Goal: Information Seeking & Learning: Learn about a topic

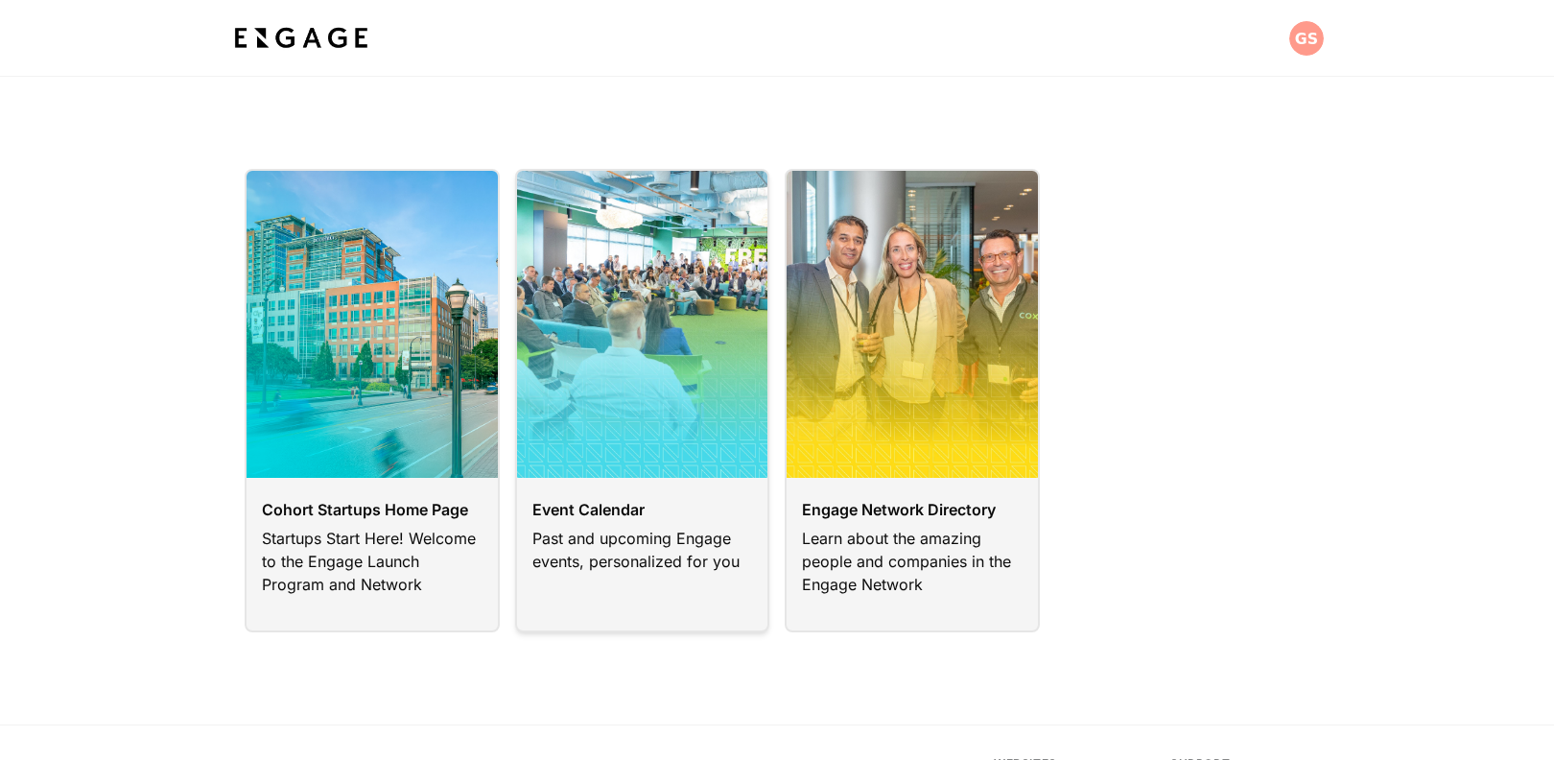
click at [640, 375] on link at bounding box center [642, 400] width 255 height 463
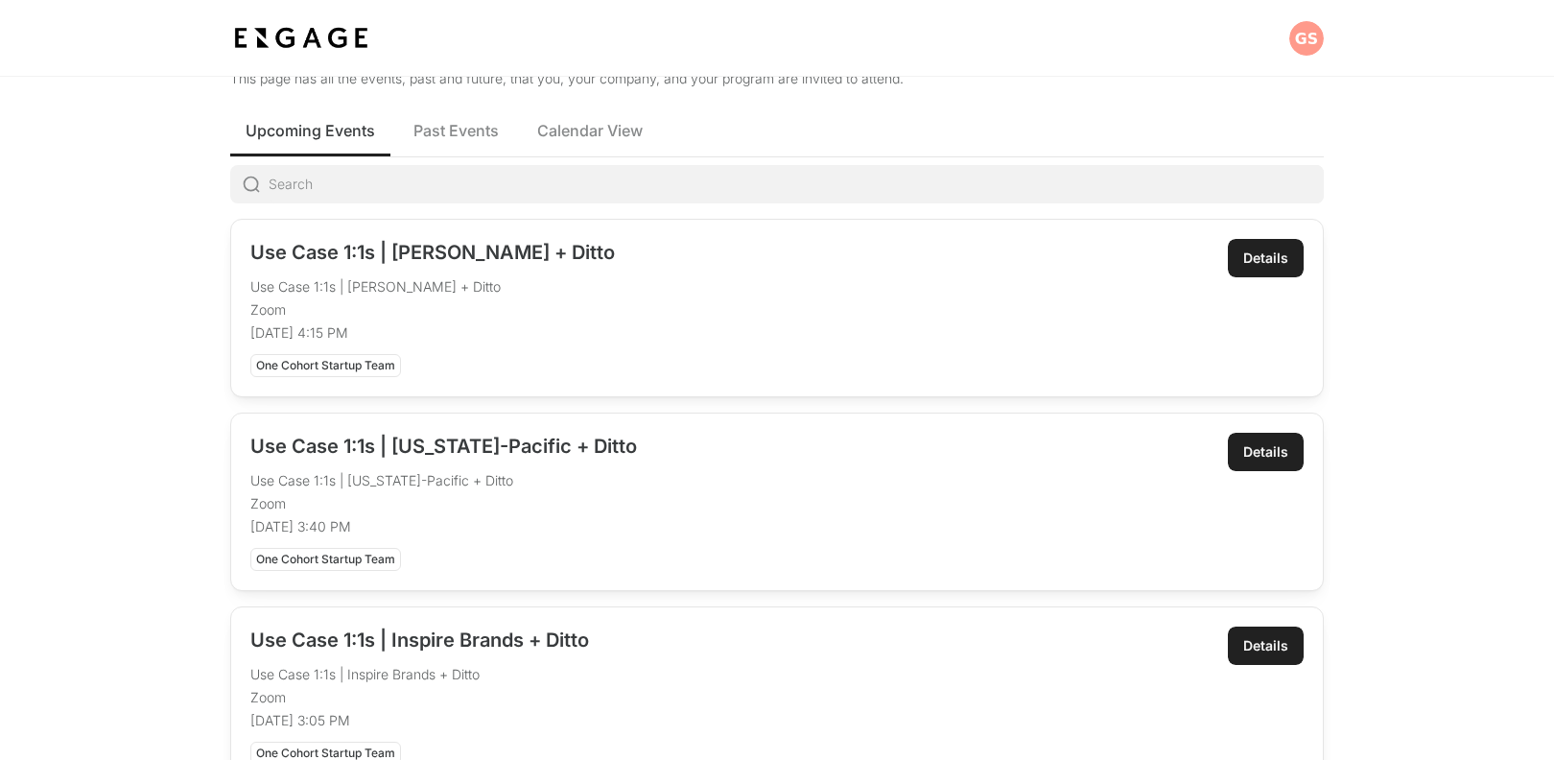
scroll to position [75, 0]
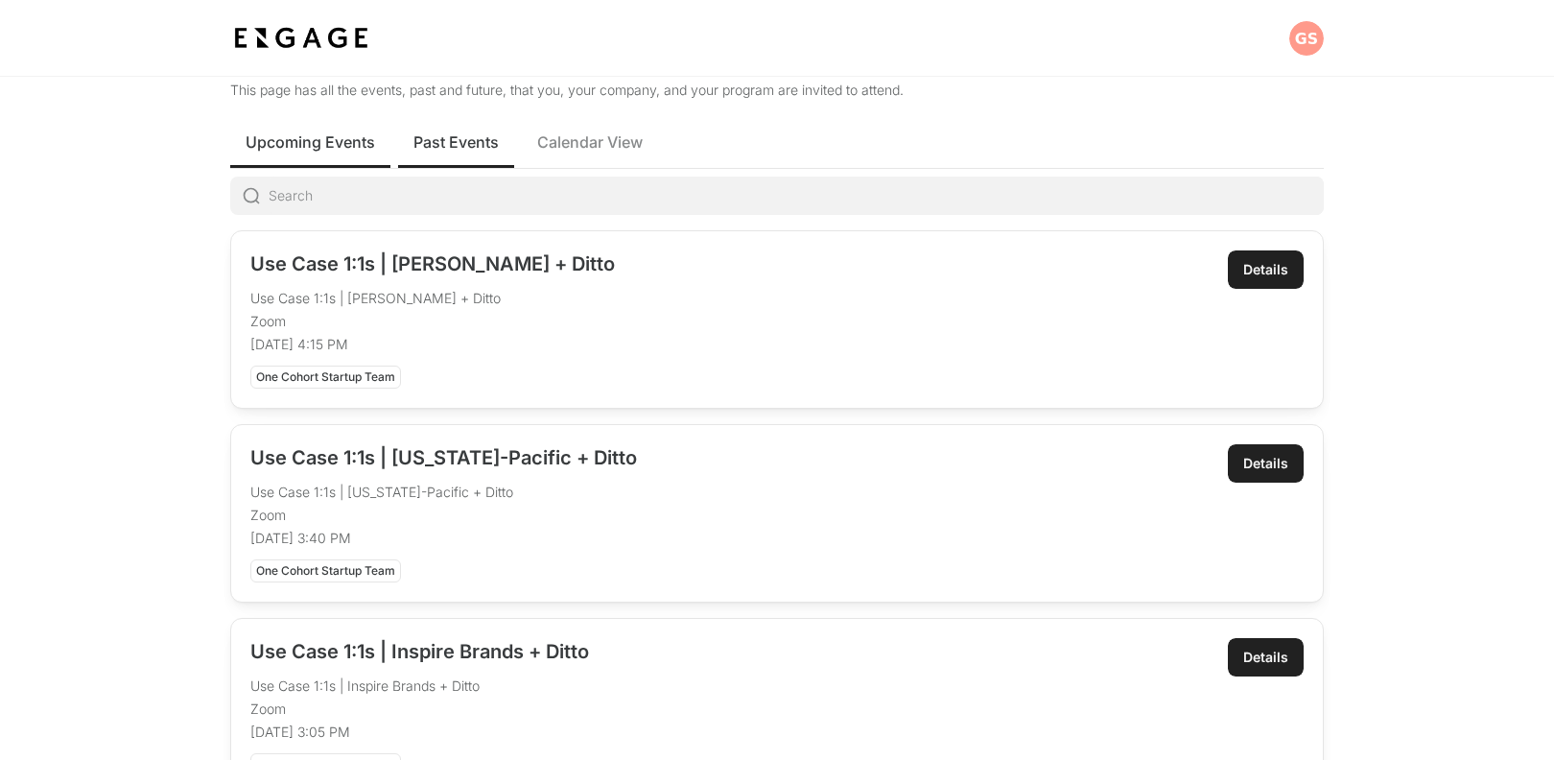
click at [448, 141] on span "Past Events" at bounding box center [456, 141] width 85 height 23
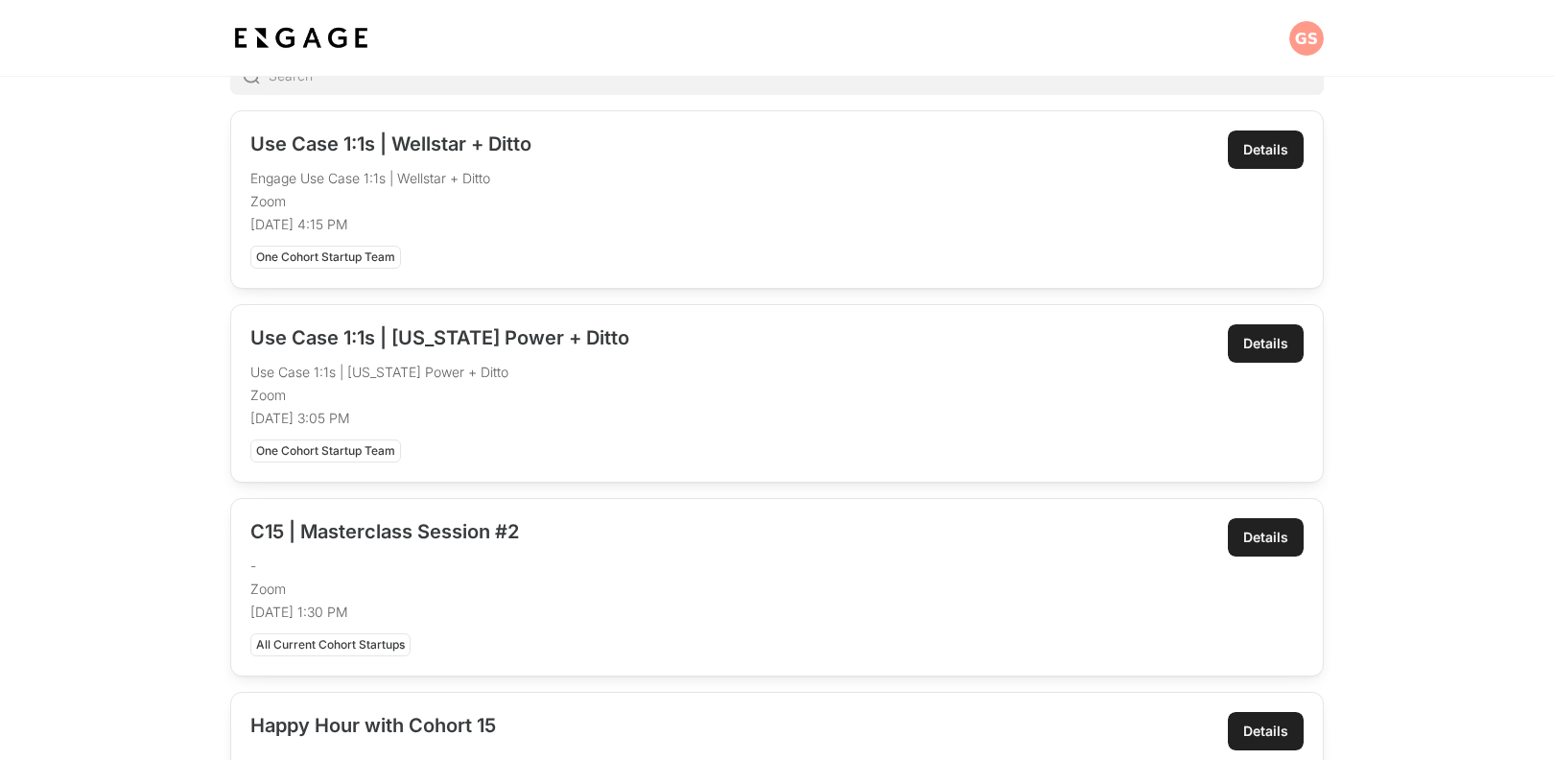
scroll to position [194, 0]
click at [1260, 153] on div "Details" at bounding box center [1265, 150] width 45 height 19
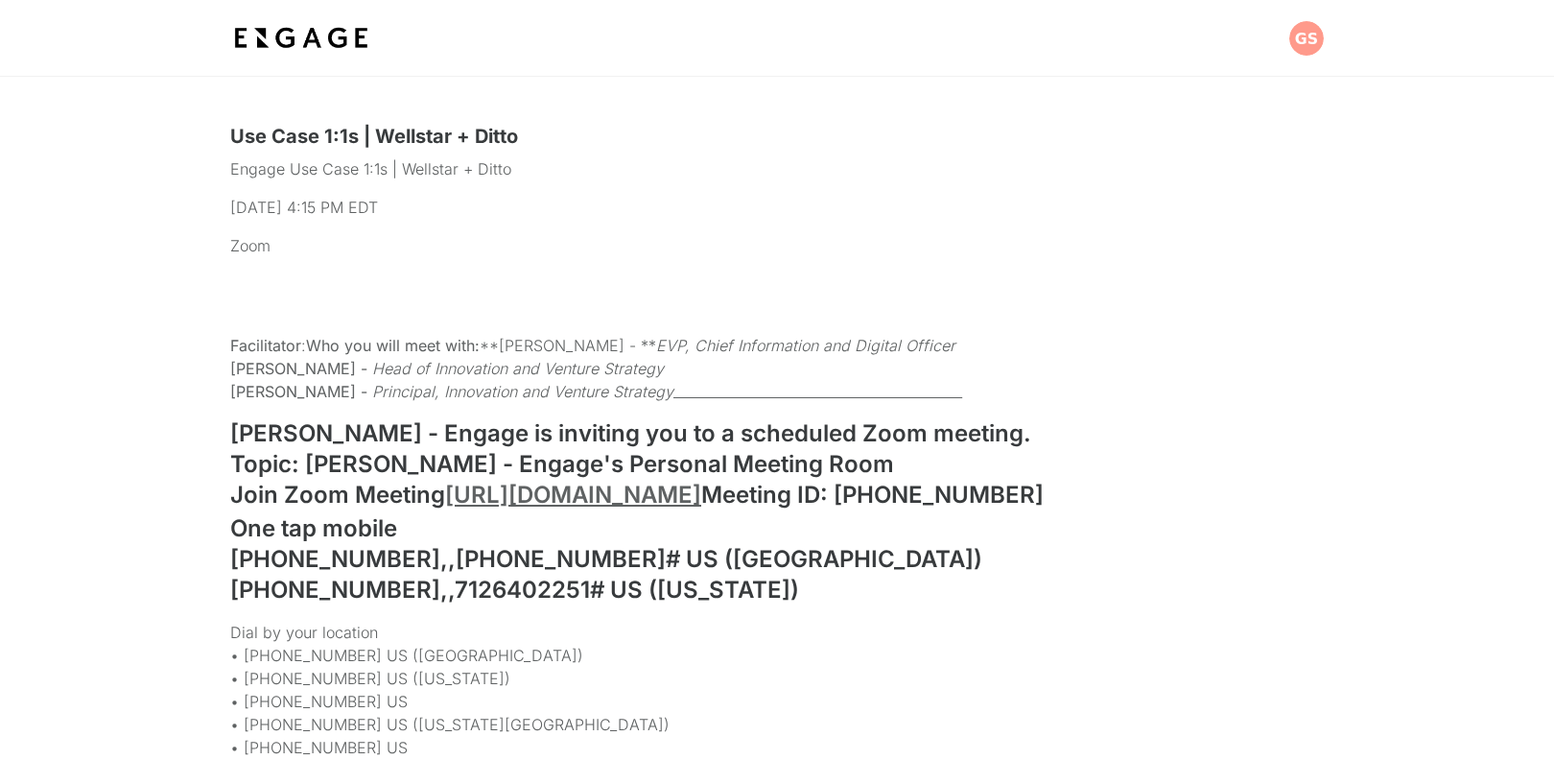
click at [118, 506] on section "Facilitator : Who you will meet with: **Hank Capps - ** EVP, Chief Information …" at bounding box center [777, 753] width 1554 height 901
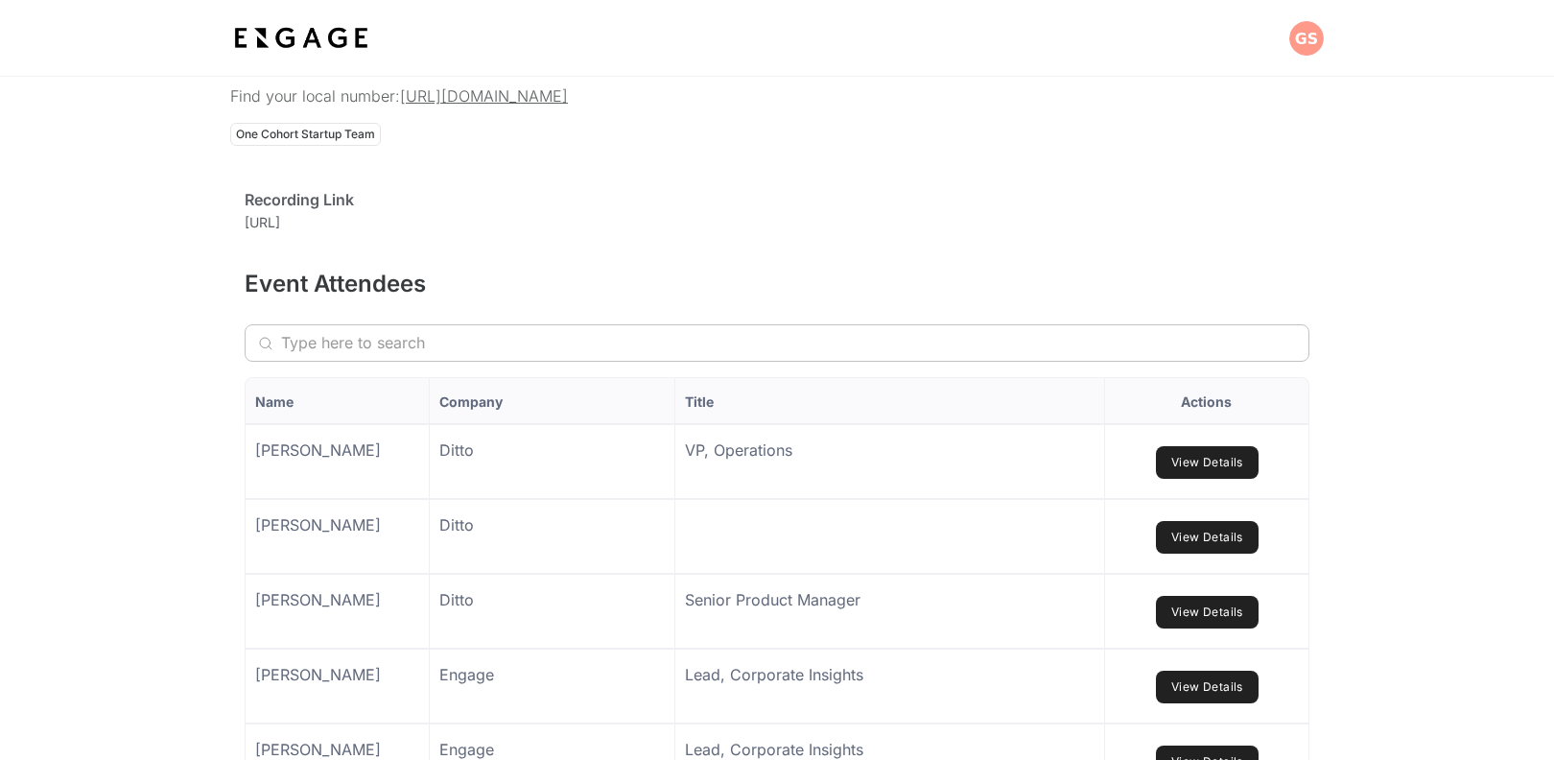
scroll to position [945, 0]
